Goal: Obtain resource: Obtain resource

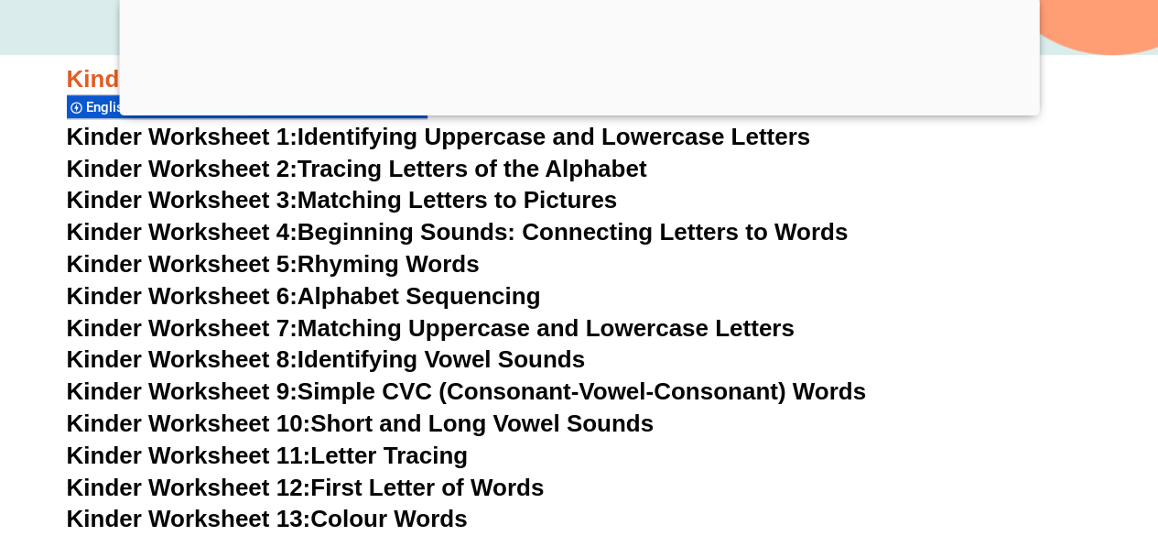
scroll to position [614, 0]
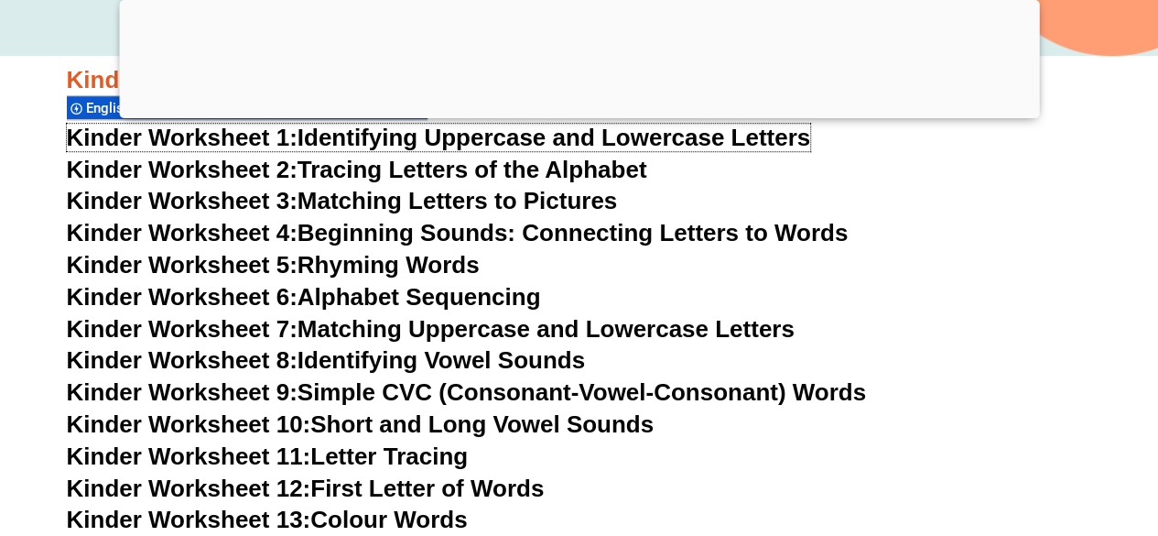
click at [409, 142] on link "Kinder Worksheet 1: Identifying Uppercase and Lowercase Letters" at bounding box center [439, 137] width 744 height 27
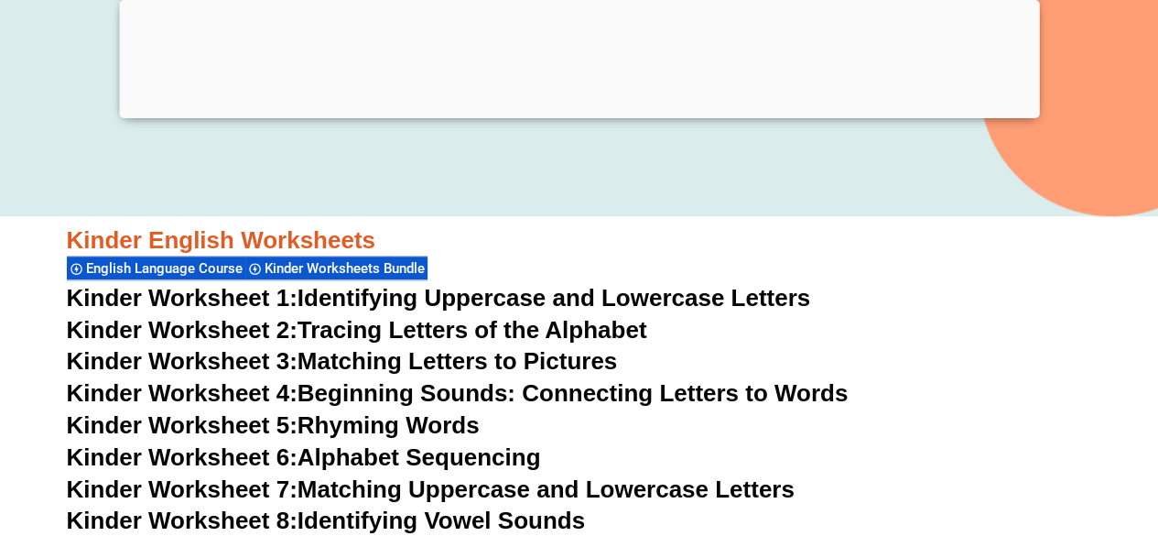
scroll to position [581, 0]
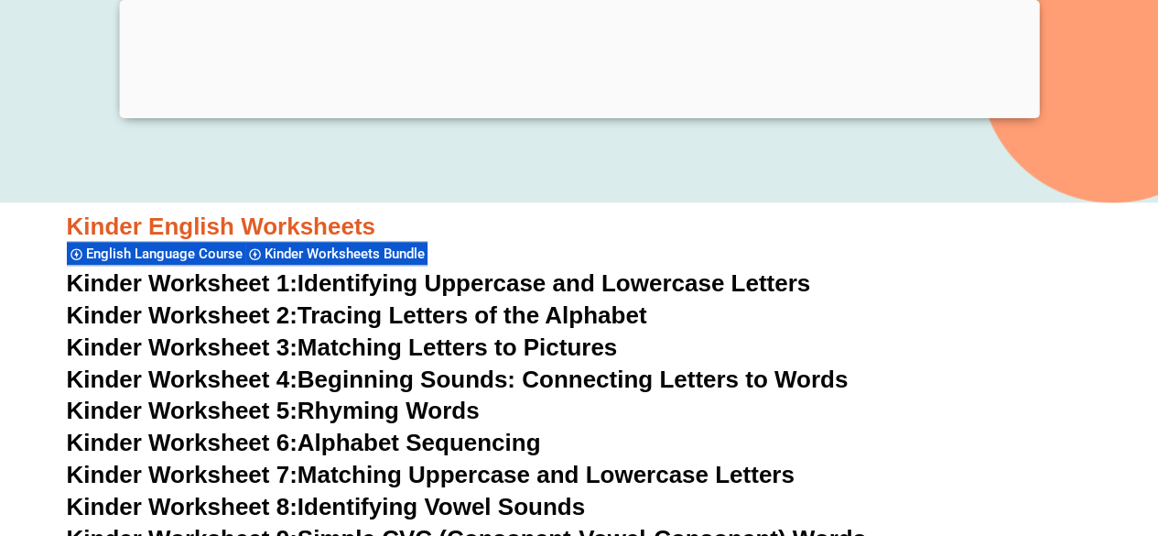
click at [431, 406] on link "Kinder Worksheet 5: Rhyming Words" at bounding box center [273, 409] width 413 height 27
click at [353, 376] on link "Kinder Worksheet 4: Beginning Sounds: Connecting Letters to Words" at bounding box center [458, 378] width 782 height 27
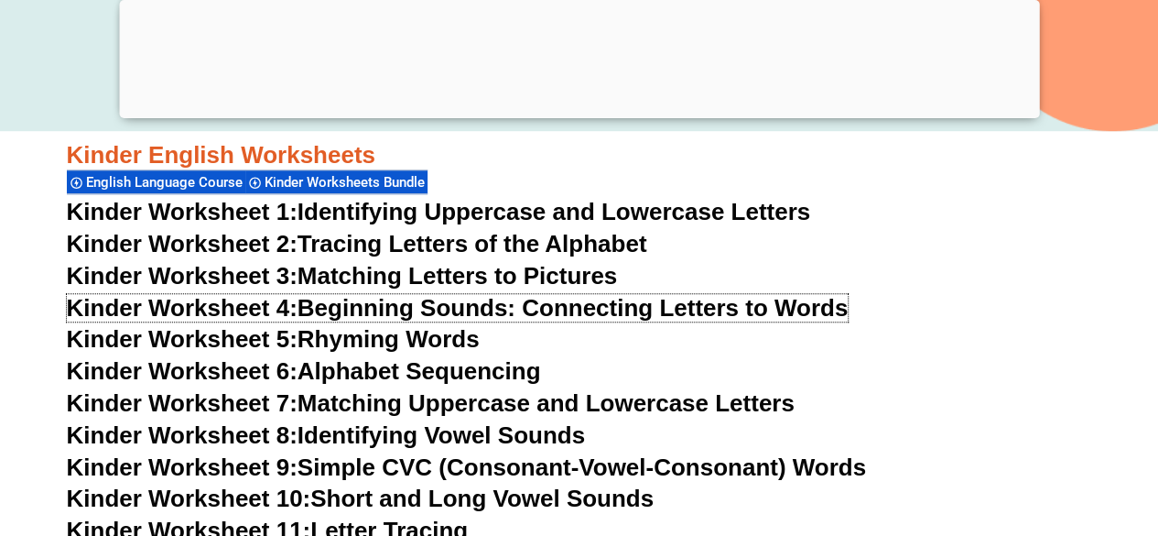
scroll to position [659, 0]
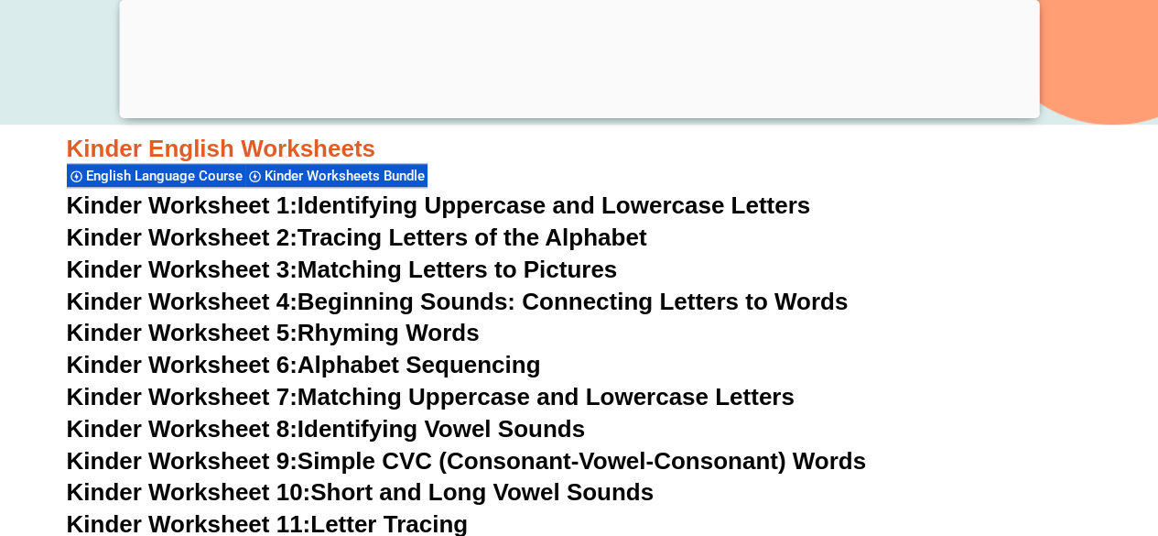
click at [418, 334] on link "Kinder Worksheet 5: Rhyming Words" at bounding box center [273, 332] width 413 height 27
click at [429, 358] on link "Kinder Worksheet 6: Alphabet Sequencing" at bounding box center [304, 364] width 474 height 27
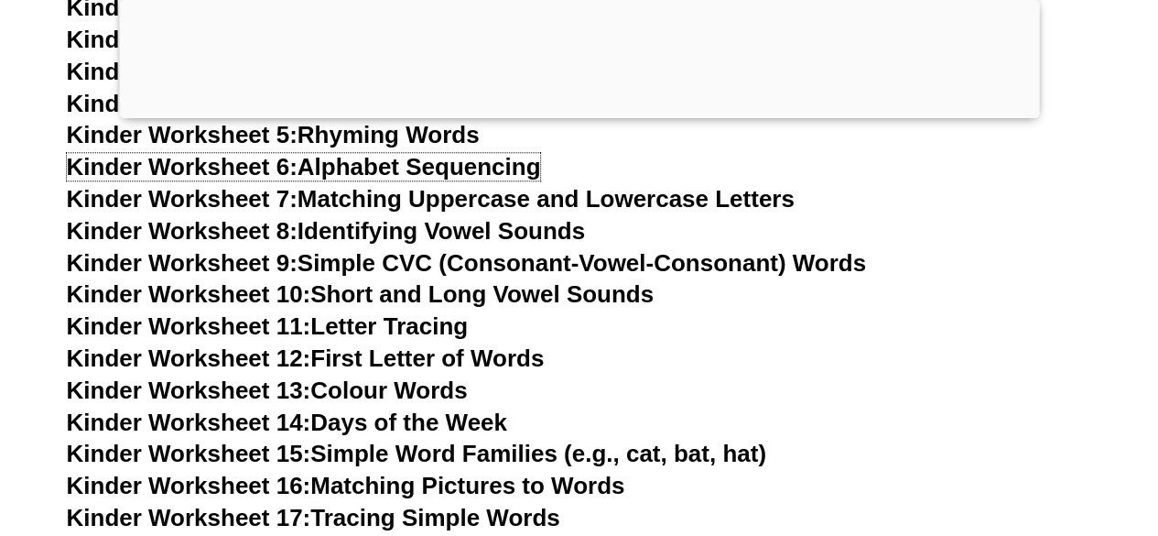
scroll to position [858, 0]
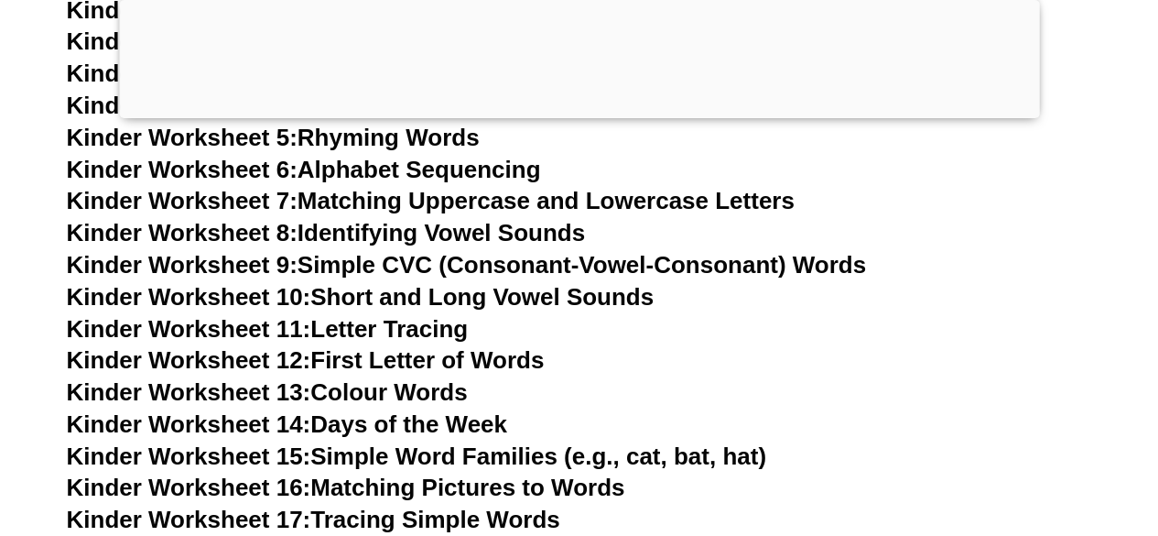
click at [531, 226] on link "Kinder Worksheet 8: Identifying Vowel Sounds" at bounding box center [326, 232] width 518 height 27
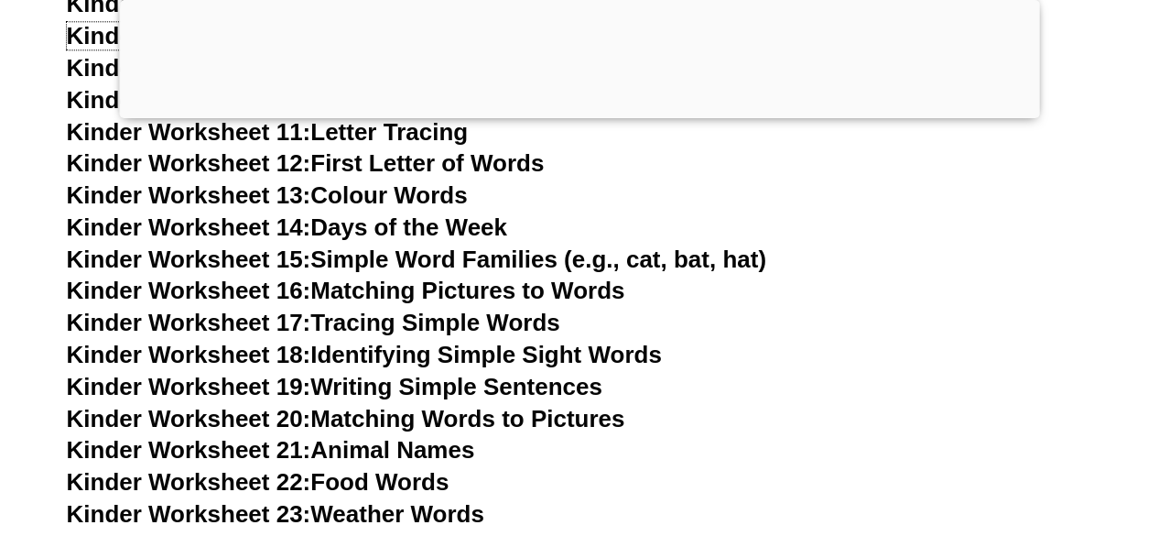
scroll to position [1058, 0]
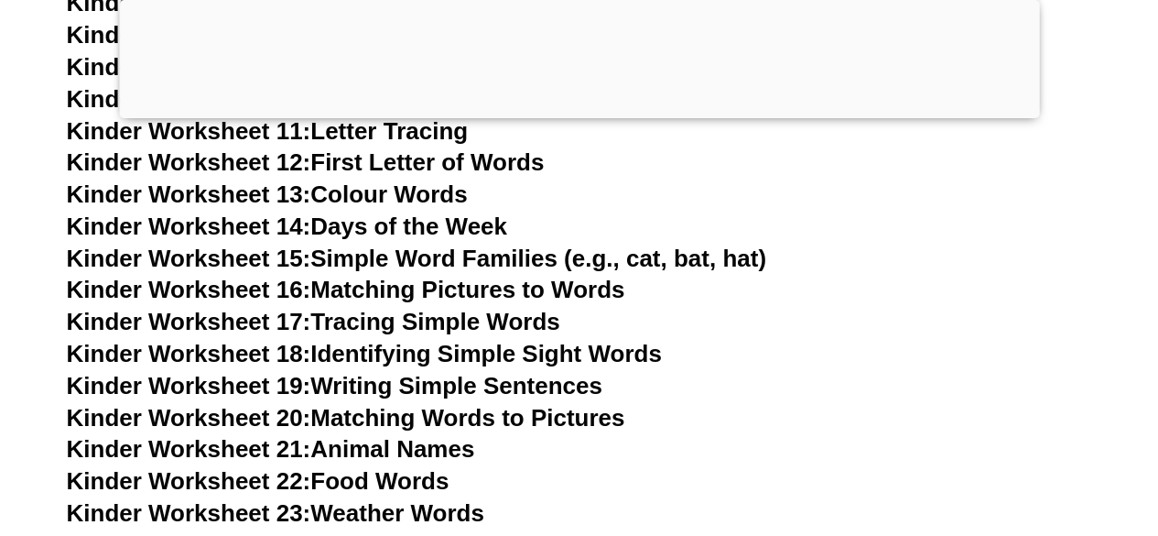
click at [425, 246] on link "Kinder Worksheet 15: Simple Word Families (e.g., cat, bat, hat)" at bounding box center [417, 257] width 700 height 27
click at [520, 295] on link "Kinder Worksheet 16: Matching Pictures to Words" at bounding box center [346, 289] width 559 height 27
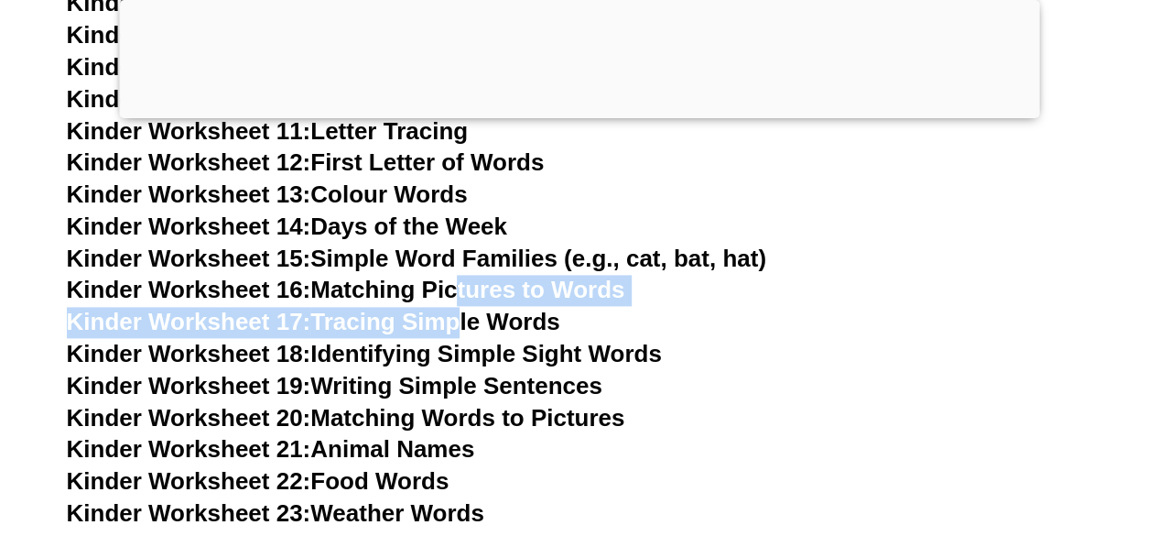
click at [452, 310] on link "Kinder Worksheet 17: Tracing Simple Words" at bounding box center [314, 321] width 494 height 27
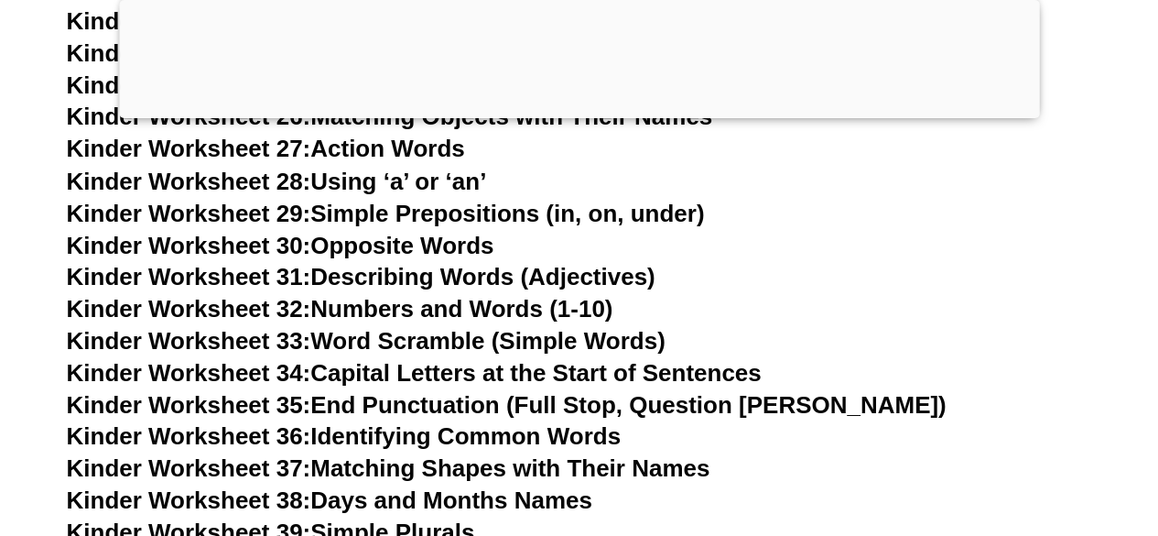
scroll to position [1551, 0]
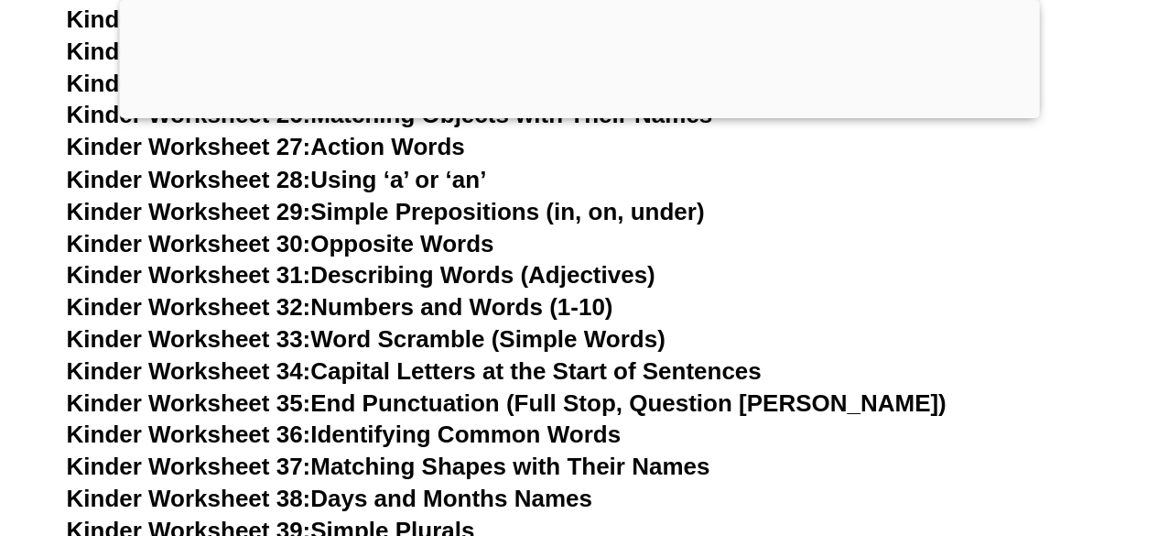
click at [425, 304] on link "Kinder Worksheet 32: Numbers and Words (1-10)" at bounding box center [340, 305] width 547 height 27
click at [460, 338] on link "Kinder Worksheet 33: Word Scramble (Simple Words)" at bounding box center [366, 337] width 599 height 27
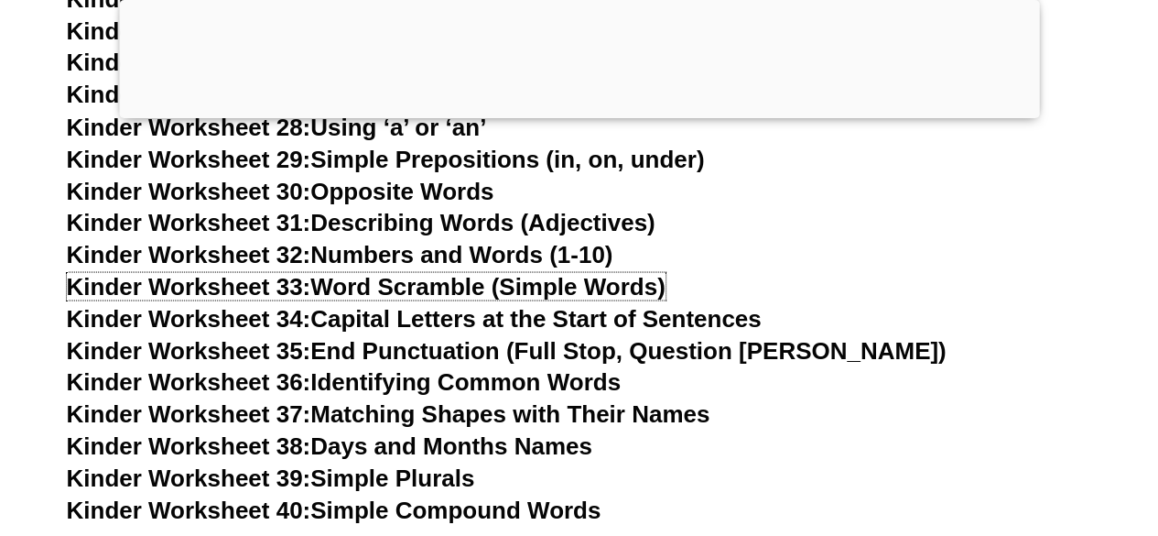
scroll to position [1604, 0]
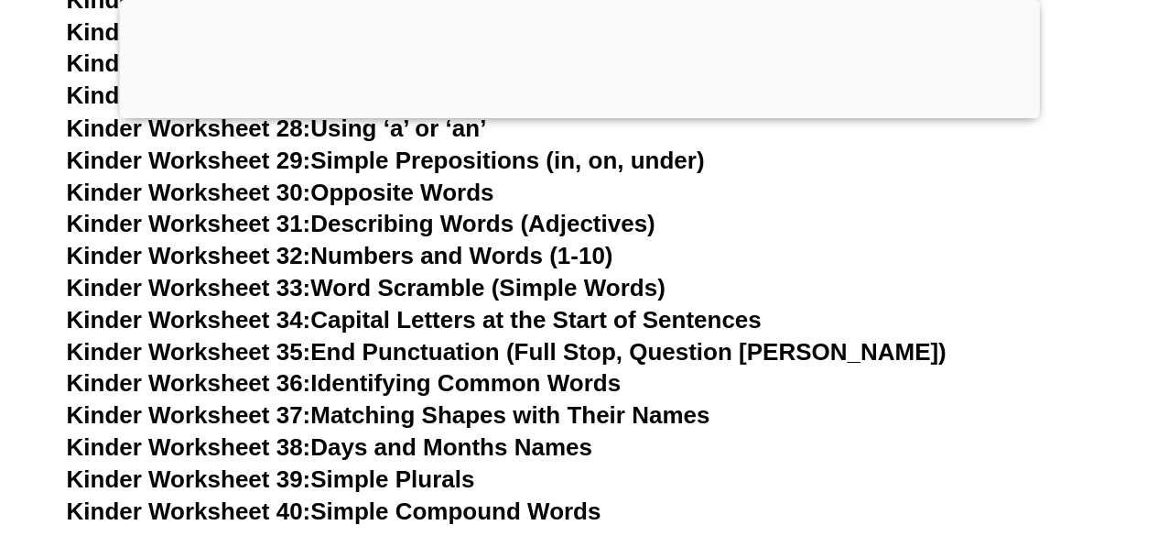
click at [464, 310] on link "Kinder Worksheet 34: Capital Letters at the Start of Sentences" at bounding box center [414, 318] width 695 height 27
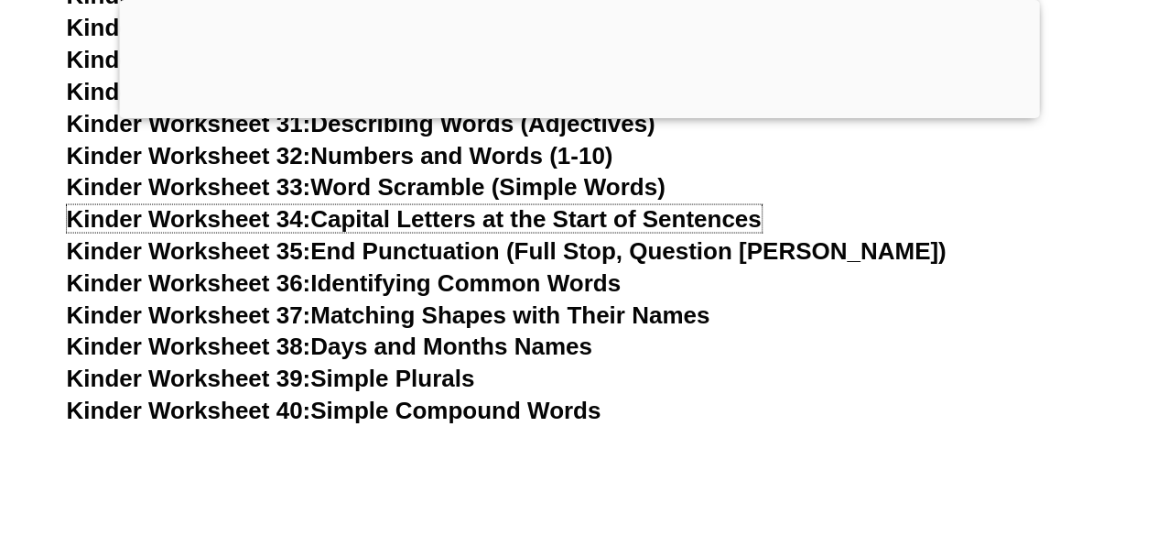
scroll to position [1709, 0]
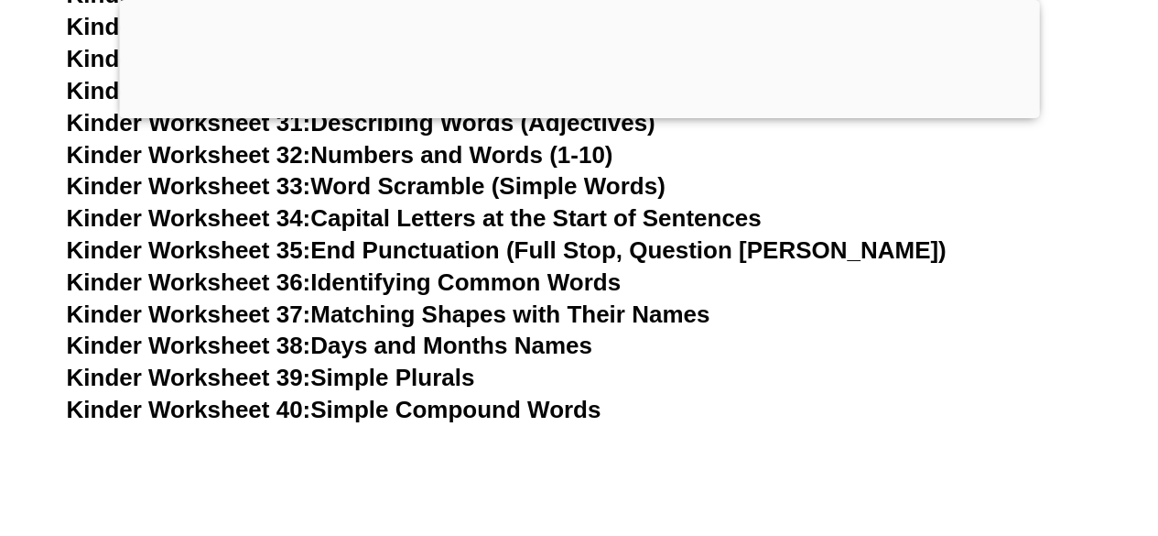
click at [495, 341] on link "Kinder Worksheet 38: Days and Months Names" at bounding box center [330, 344] width 526 height 27
click at [363, 303] on link "Kinder Worksheet 37: Matching Shapes with Their Names" at bounding box center [389, 312] width 644 height 27
